Goal: Task Accomplishment & Management: Use online tool/utility

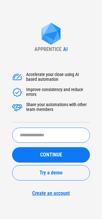
click at [46, 129] on input "text" at bounding box center [51, 134] width 78 height 15
type input "**********"
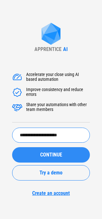
click at [49, 152] on span "CONTINUE" at bounding box center [51, 154] width 22 height 5
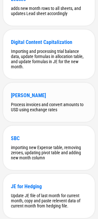
click at [35, 98] on div "[PERSON_NAME]" at bounding box center [49, 95] width 76 height 6
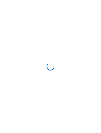
scroll to position [0, 0]
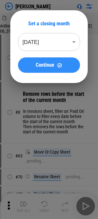
click at [33, 67] on div "Continue" at bounding box center [49, 64] width 46 height 5
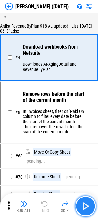
click at [85, 199] on button "button" at bounding box center [85, 206] width 20 height 20
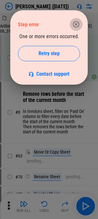
click at [76, 27] on icon "button" at bounding box center [76, 24] width 8 height 8
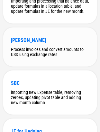
click at [31, 43] on div "[PERSON_NAME]" at bounding box center [50, 40] width 78 height 6
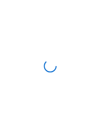
scroll to position [0, 0]
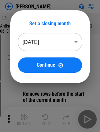
click at [31, 69] on button "Continue" at bounding box center [50, 64] width 64 height 15
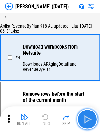
click at [86, 120] on img "button" at bounding box center [87, 119] width 10 height 10
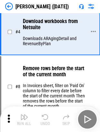
scroll to position [26, 0]
